Goal: Information Seeking & Learning: Learn about a topic

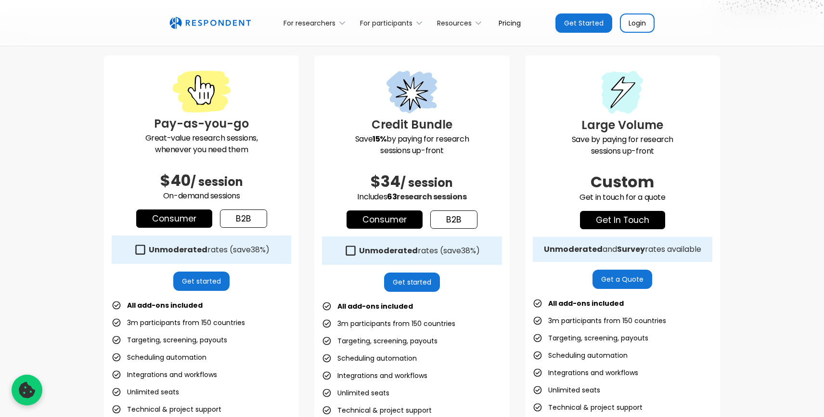
scroll to position [251, 0]
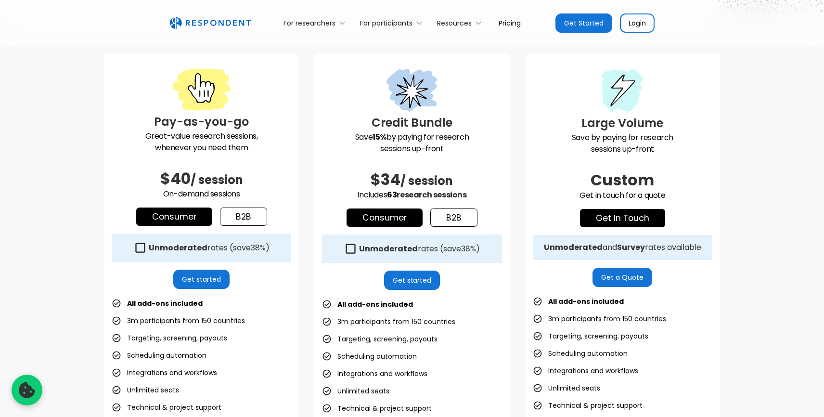
drag, startPoint x: 472, startPoint y: 198, endPoint x: 361, endPoint y: 169, distance: 115.4
click at [361, 169] on div "Credit Bundle Save 15% by paying for research sessions up-front $34 / session I…" at bounding box center [411, 276] width 195 height 446
click at [361, 169] on div "$34 / session" at bounding box center [411, 171] width 179 height 35
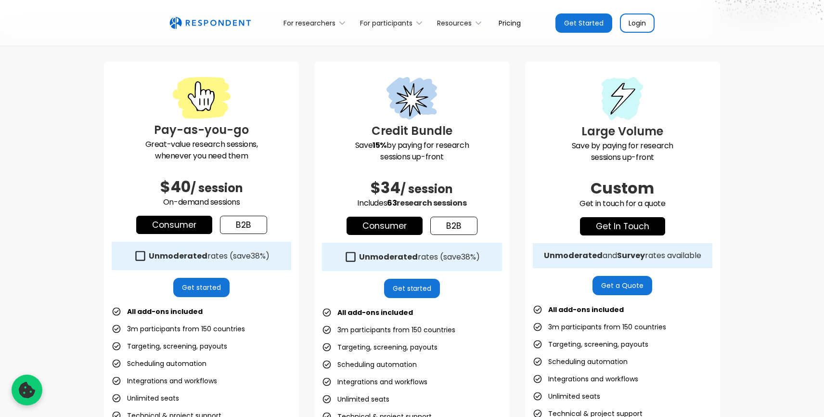
scroll to position [241, 0]
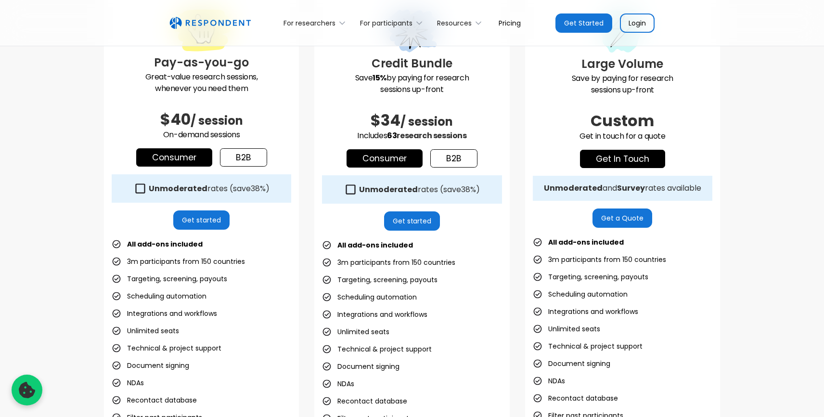
scroll to position [343, 0]
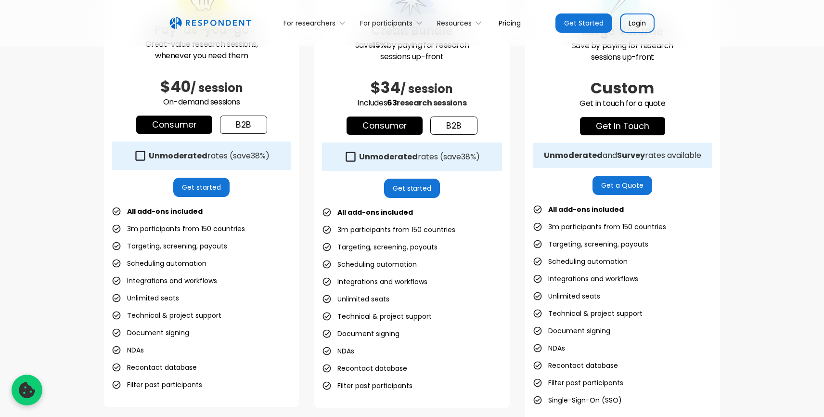
click at [237, 120] on link "b2b" at bounding box center [243, 124] width 47 height 18
click at [185, 126] on link "Consumer" at bounding box center [174, 124] width 76 height 18
click at [140, 156] on icon at bounding box center [140, 155] width 13 height 13
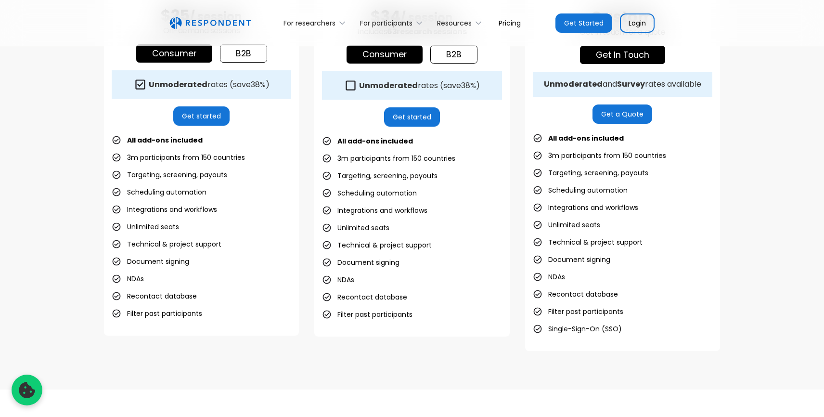
scroll to position [408, 0]
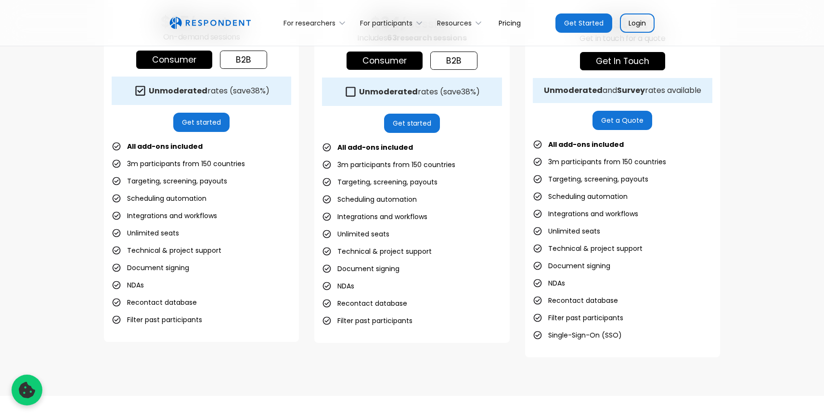
click at [141, 87] on icon at bounding box center [140, 90] width 13 height 13
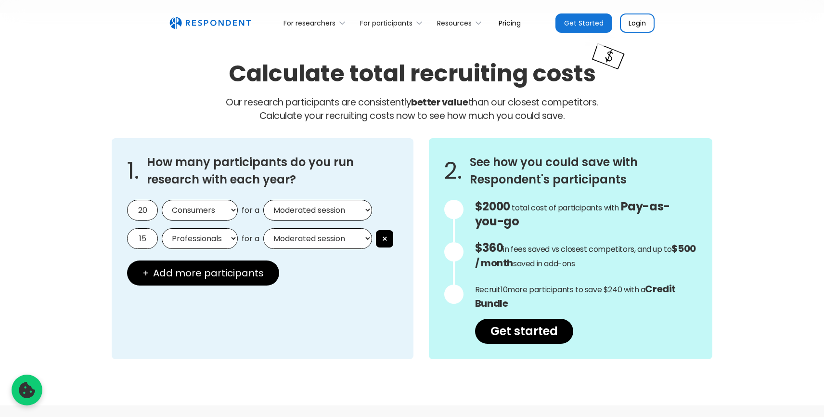
scroll to position [790, 0]
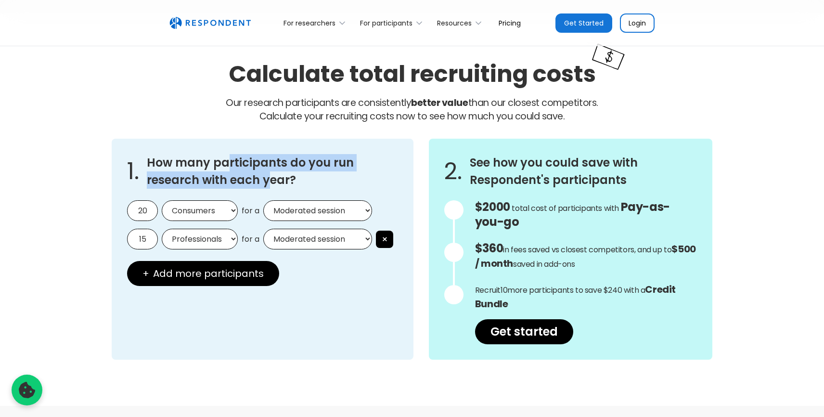
drag, startPoint x: 229, startPoint y: 155, endPoint x: 268, endPoint y: 184, distance: 48.0
click at [268, 184] on h3 "How many participants do you run research with each year?" at bounding box center [272, 171] width 251 height 35
drag, startPoint x: 283, startPoint y: 186, endPoint x: 258, endPoint y: 162, distance: 35.0
click at [258, 162] on h3 "How many participants do you run research with each year?" at bounding box center [272, 171] width 251 height 35
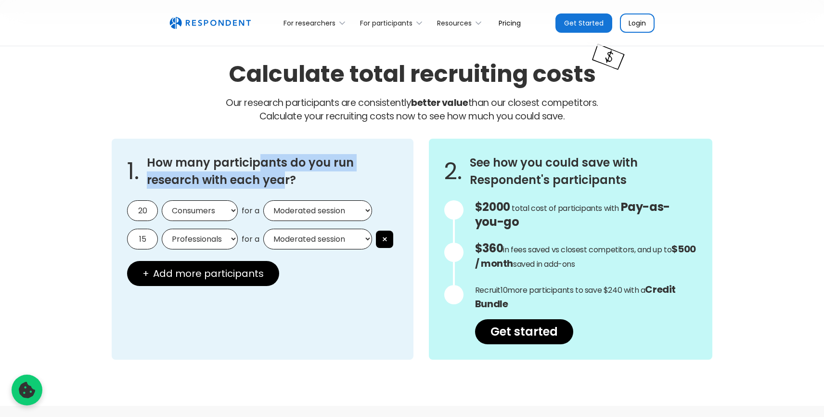
click at [258, 162] on h3 "How many participants do you run research with each year?" at bounding box center [272, 171] width 251 height 35
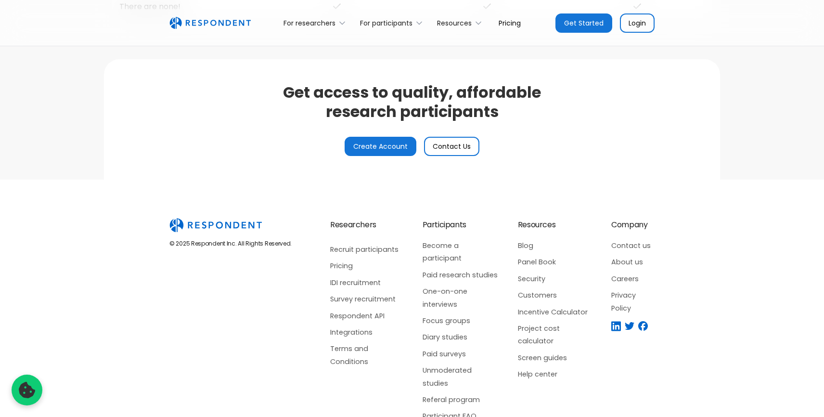
scroll to position [2303, 0]
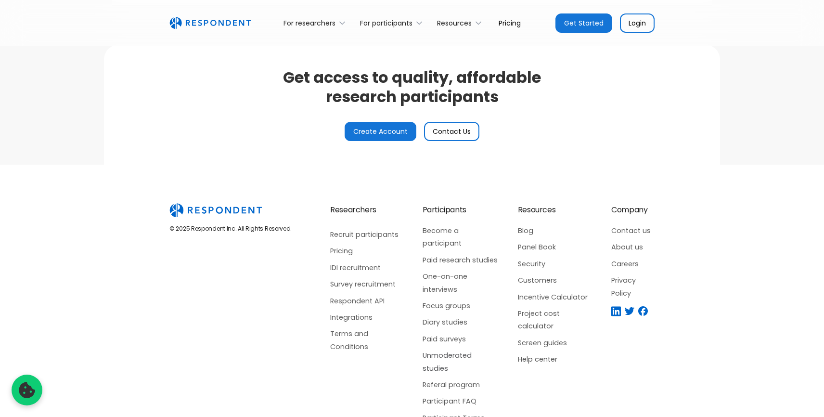
click at [446, 349] on link "Unmoderated studies" at bounding box center [460, 361] width 76 height 25
